Goal: Check status: Check status

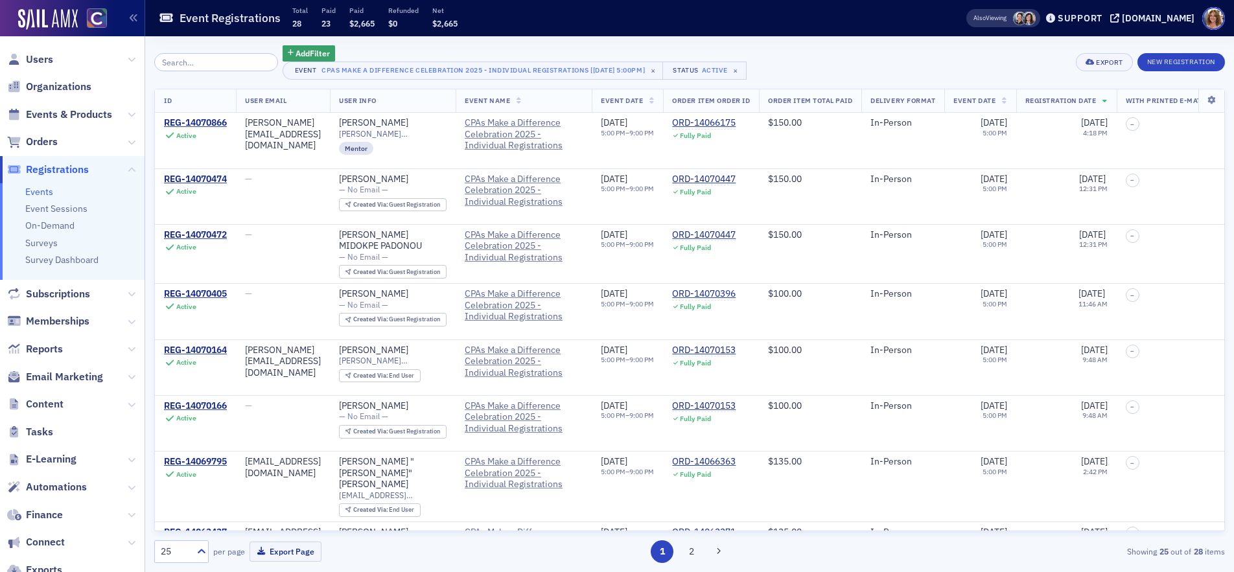
scroll to position [88, 0]
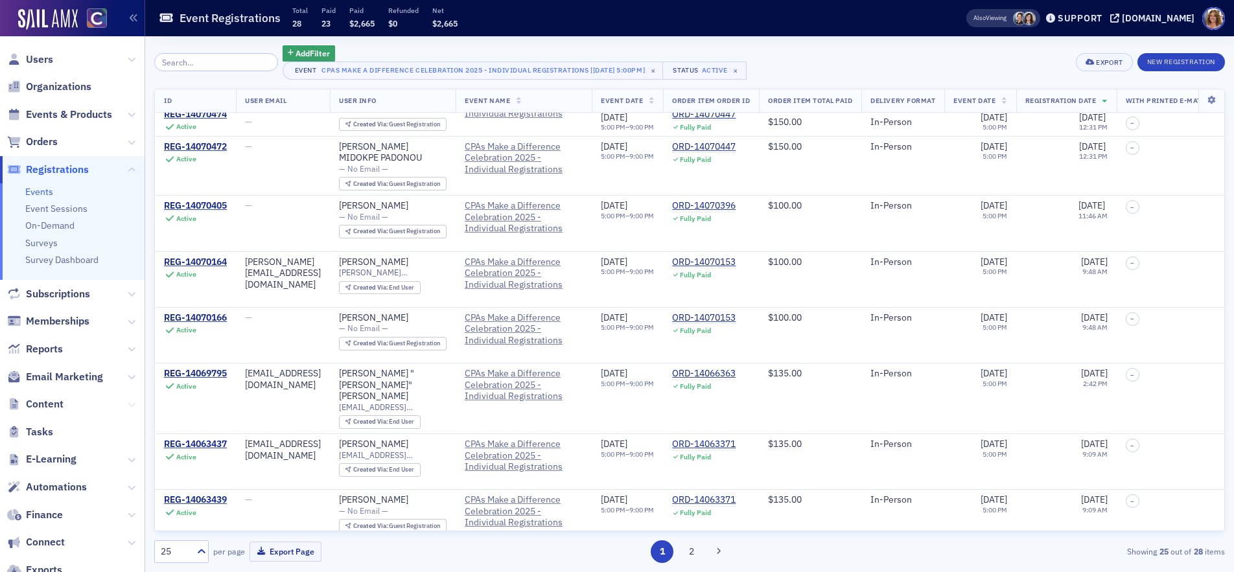
click at [128, 404] on icon at bounding box center [132, 405] width 8 height 8
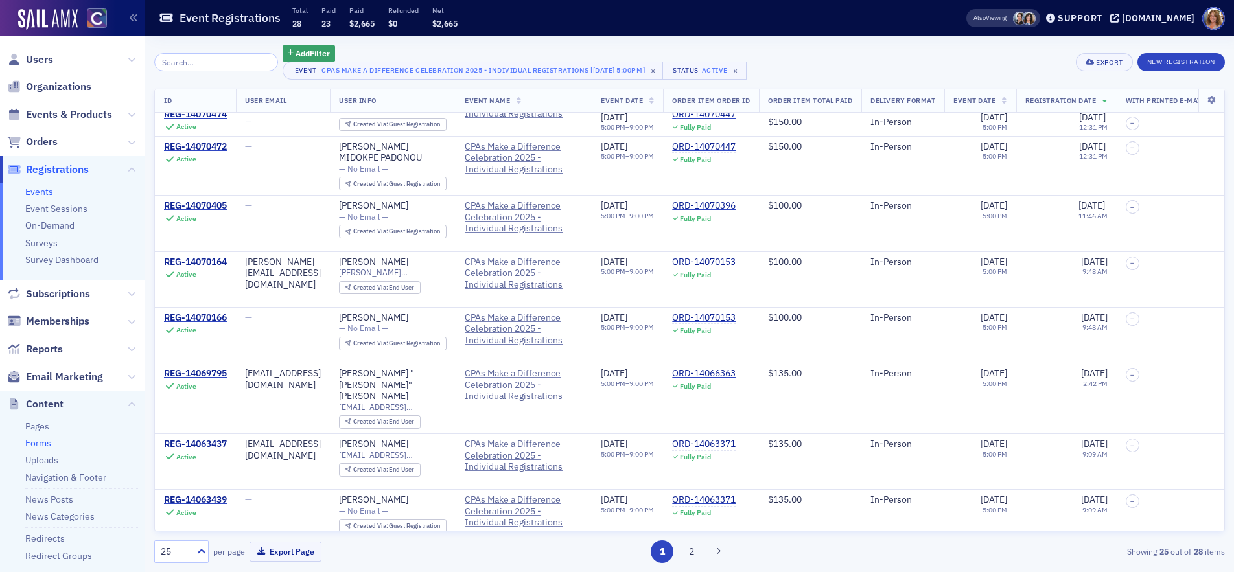
click at [43, 441] on link "Forms" at bounding box center [38, 443] width 26 height 12
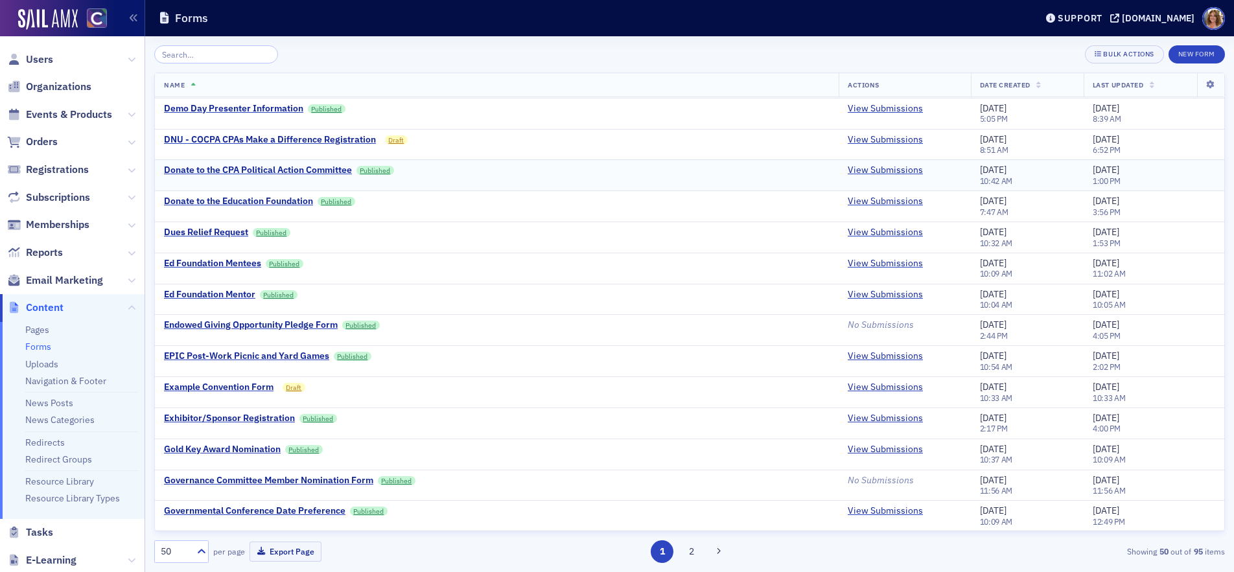
scroll to position [992, 0]
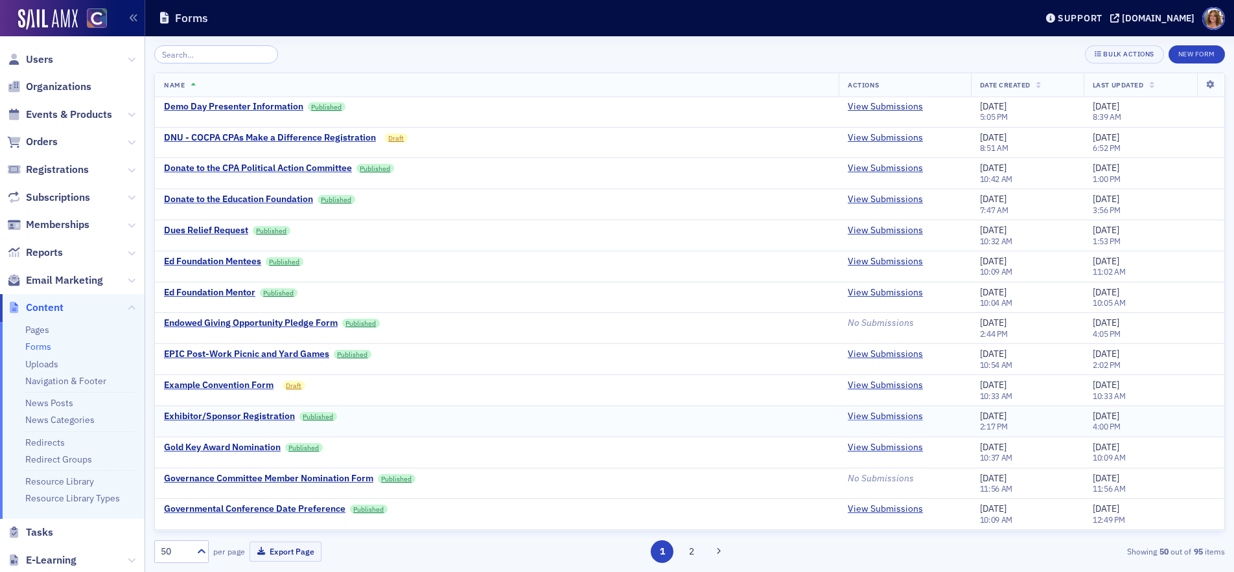
click at [881, 415] on link "View Submissions" at bounding box center [885, 417] width 75 height 12
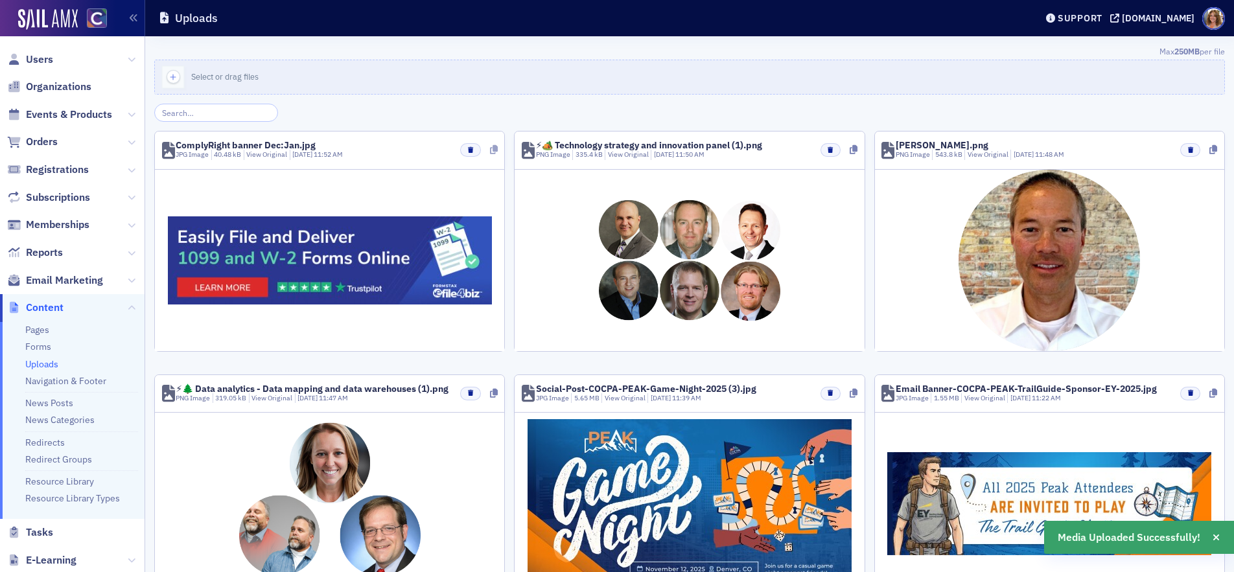
click at [495, 150] on icon at bounding box center [494, 149] width 8 height 9
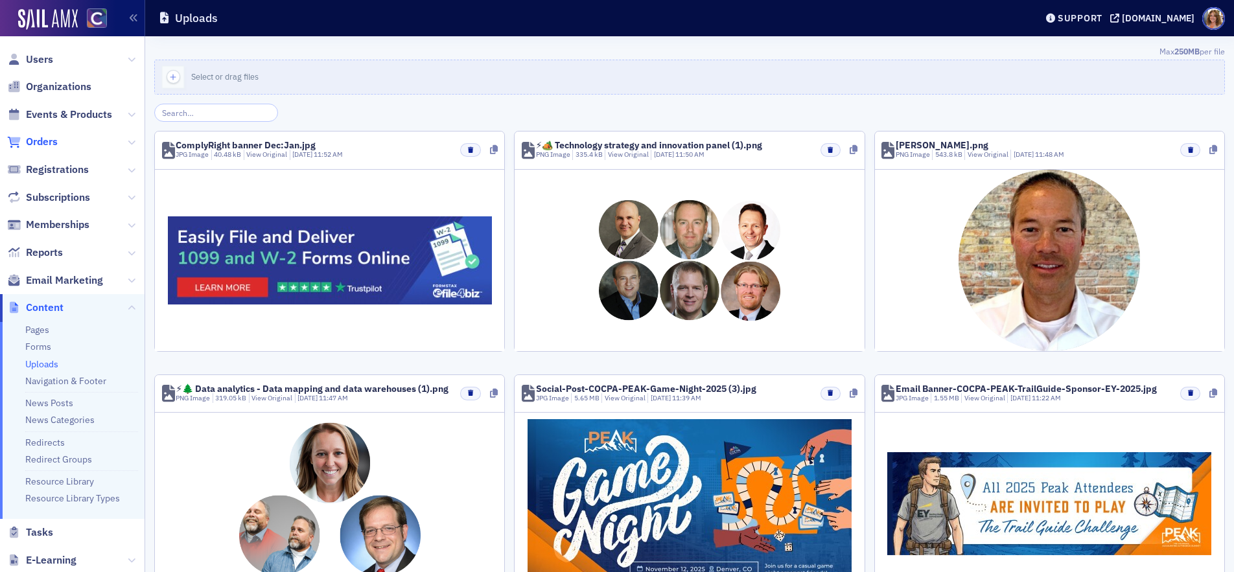
click at [43, 139] on span "Orders" at bounding box center [42, 142] width 32 height 14
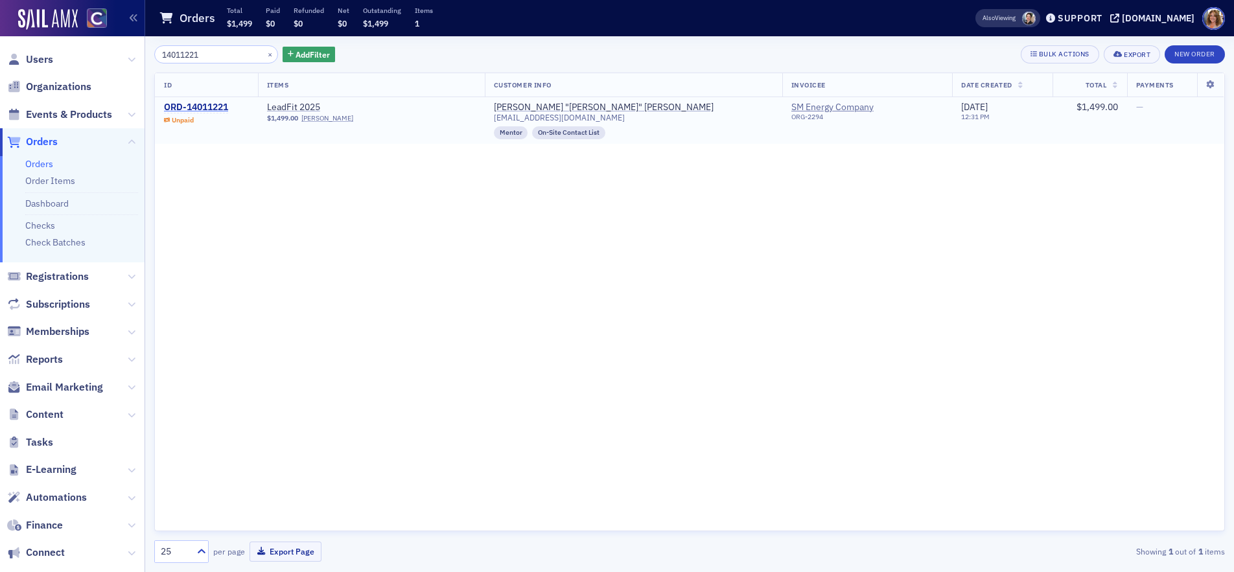
type input "14011221"
click at [204, 106] on div "ORD-14011221" at bounding box center [196, 108] width 64 height 12
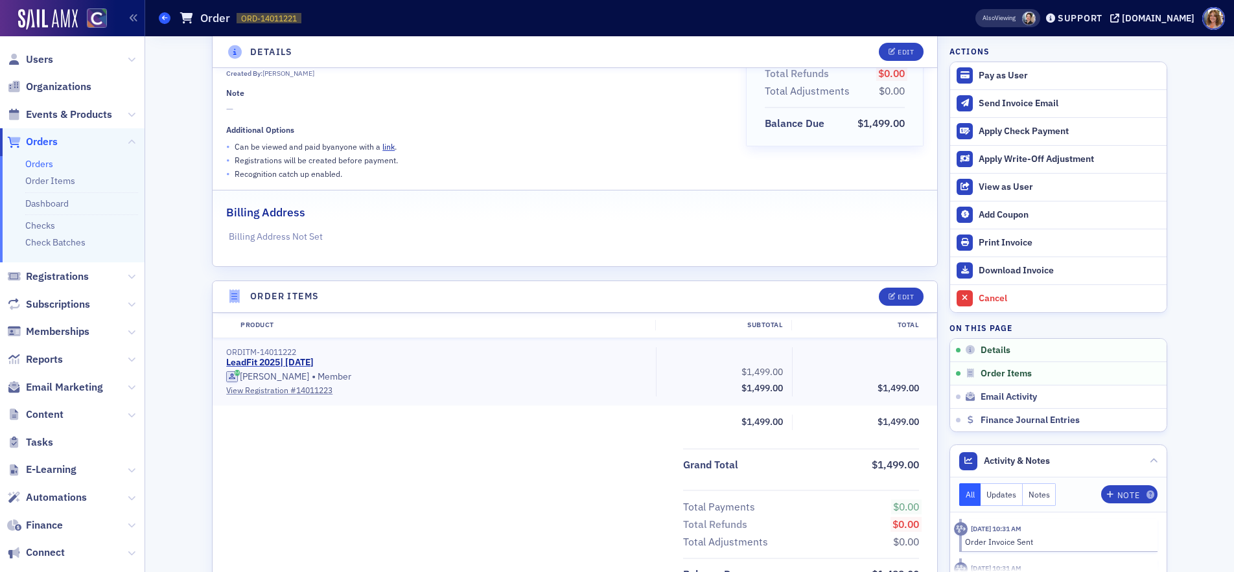
scroll to position [183, 0]
click at [165, 17] on icon at bounding box center [164, 18] width 5 height 6
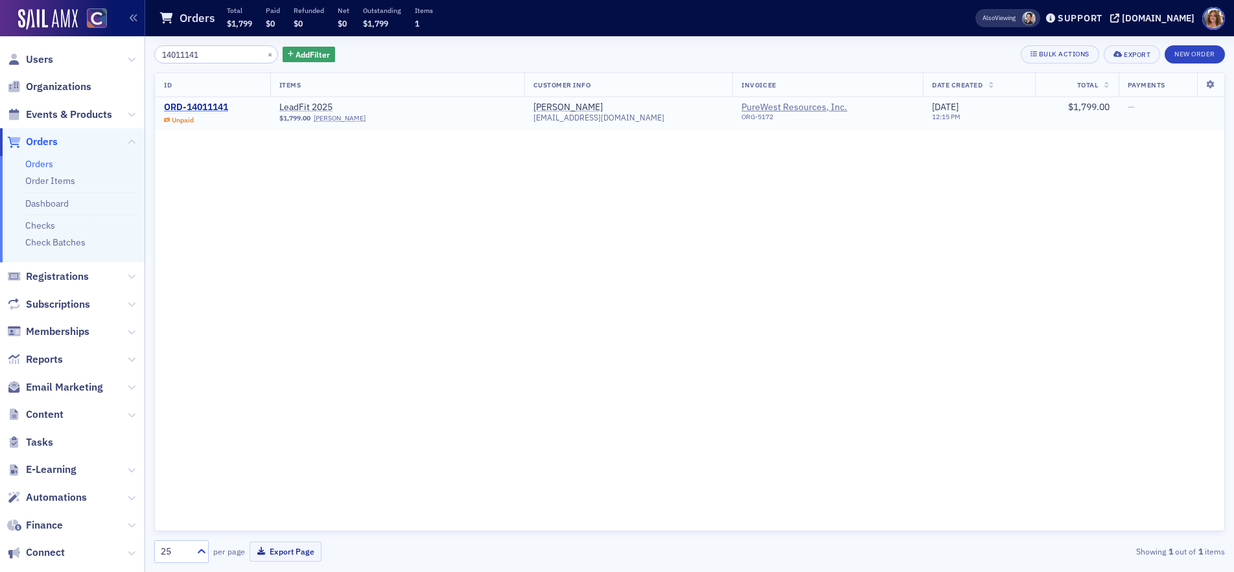
type input "14011141"
click at [214, 106] on div "ORD-14011141" at bounding box center [196, 108] width 64 height 12
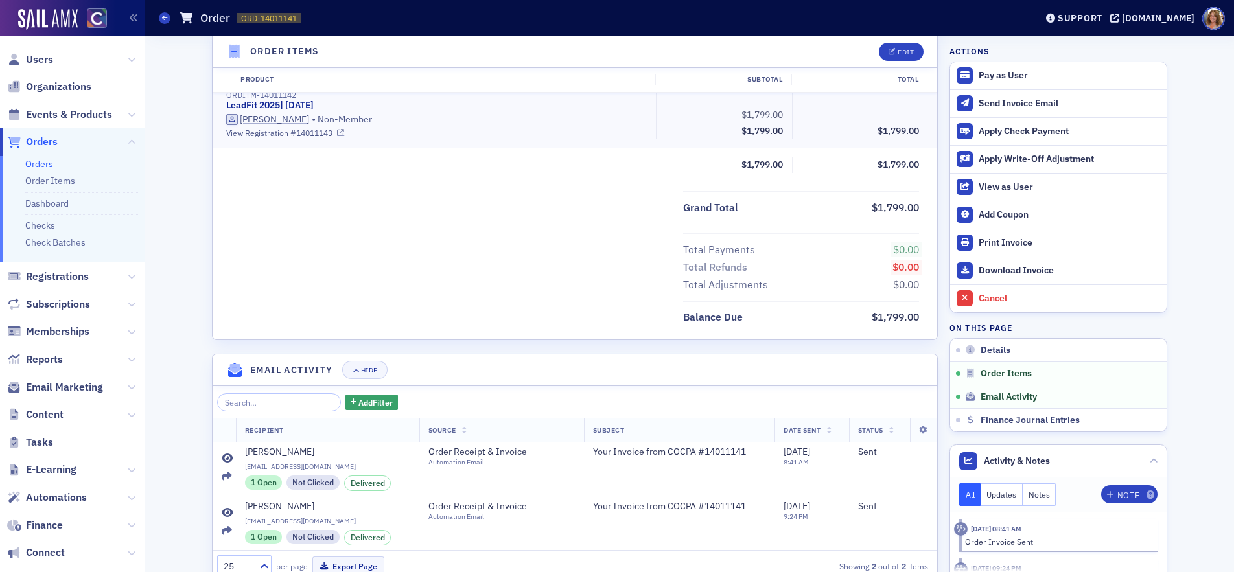
scroll to position [464, 0]
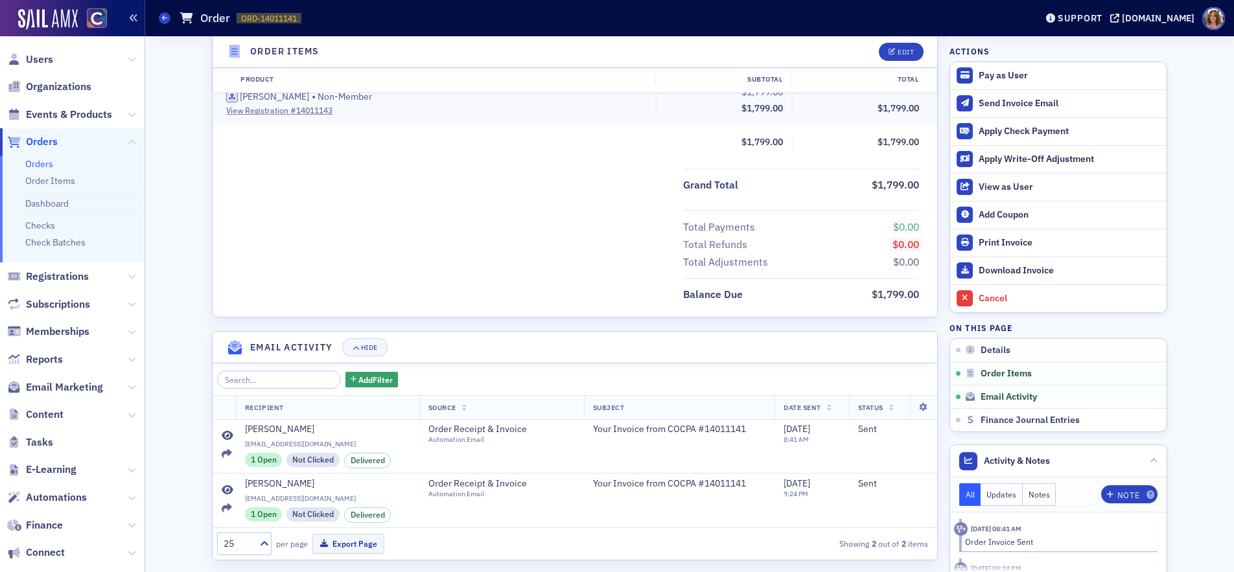
click at [134, 16] on icon "button" at bounding box center [133, 18] width 9 height 9
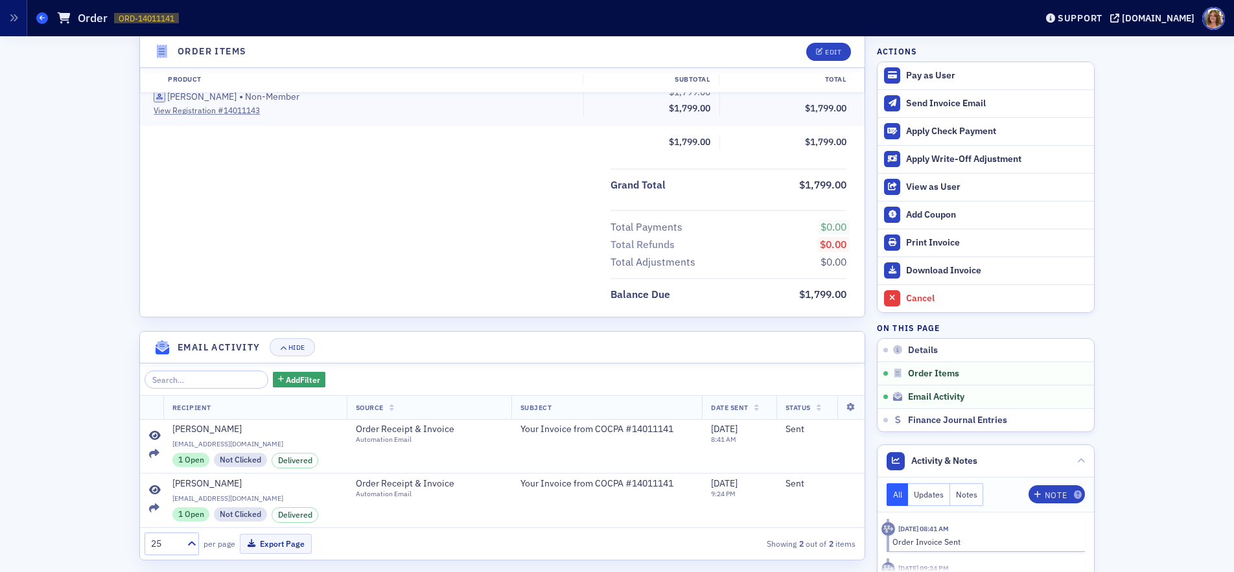
click at [41, 19] on icon at bounding box center [42, 18] width 5 height 6
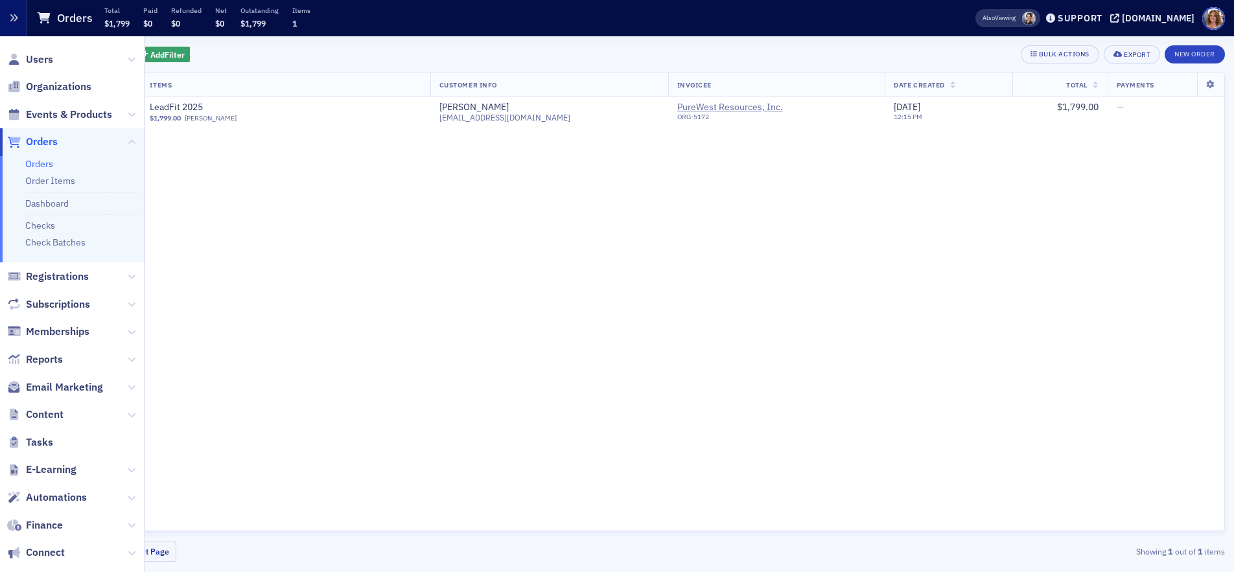
click at [12, 18] on icon "button" at bounding box center [13, 18] width 9 height 9
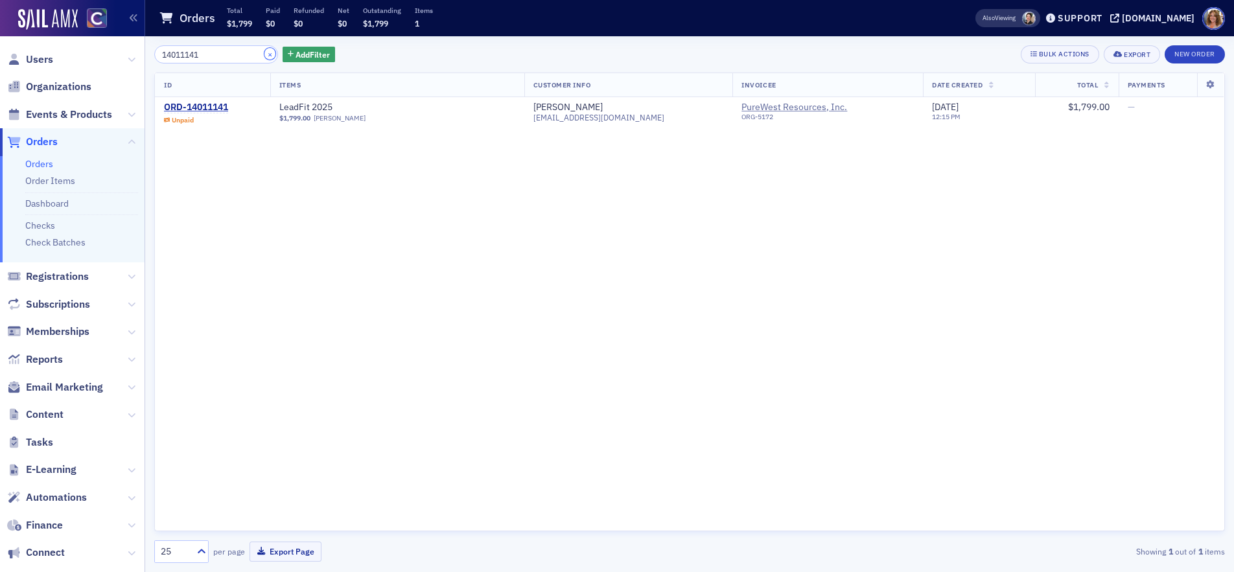
click at [264, 52] on button "×" at bounding box center [270, 54] width 12 height 12
